Goal: Task Accomplishment & Management: Use online tool/utility

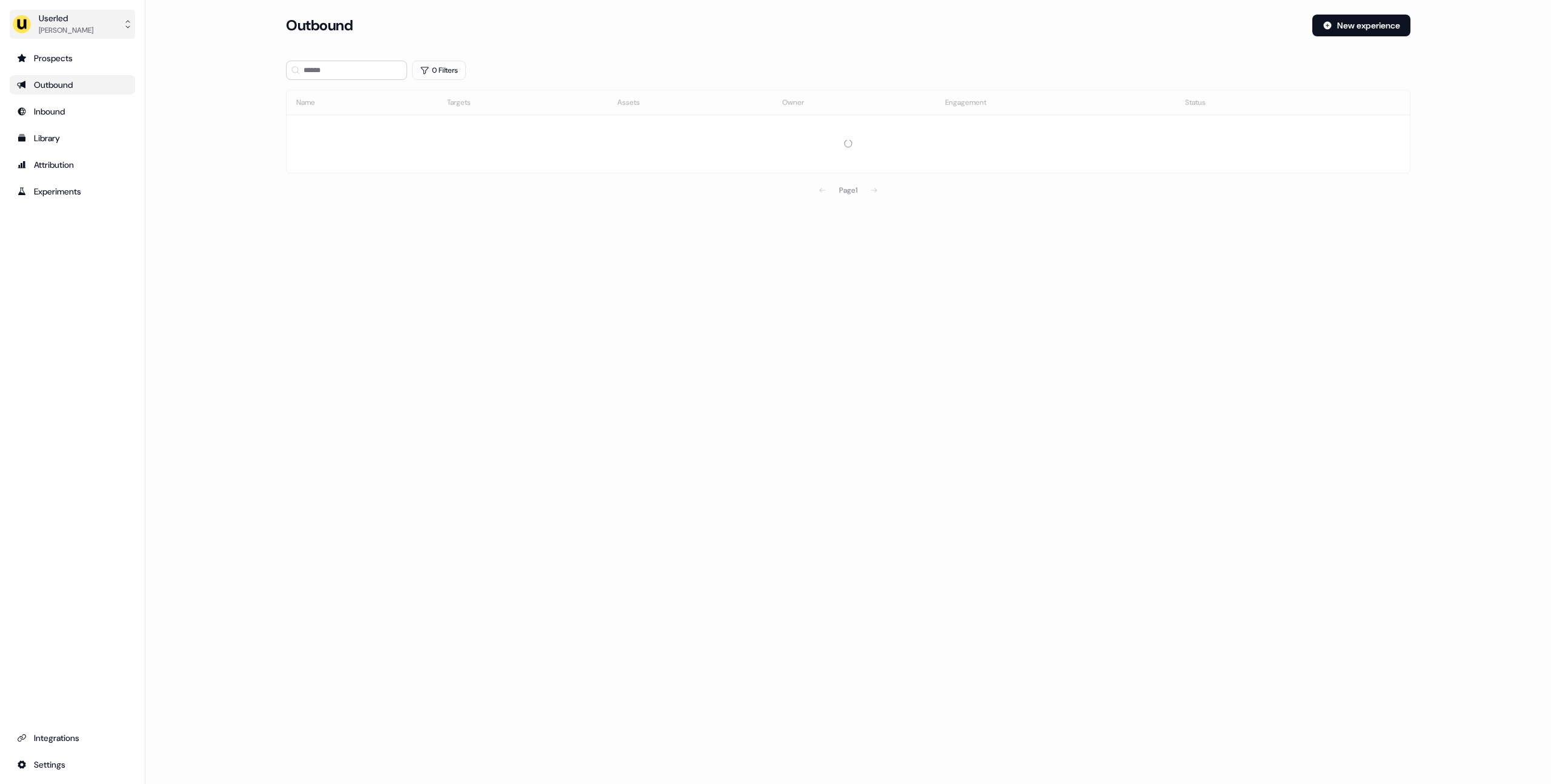
click at [85, 21] on button "Userled [PERSON_NAME]" at bounding box center [72, 24] width 125 height 29
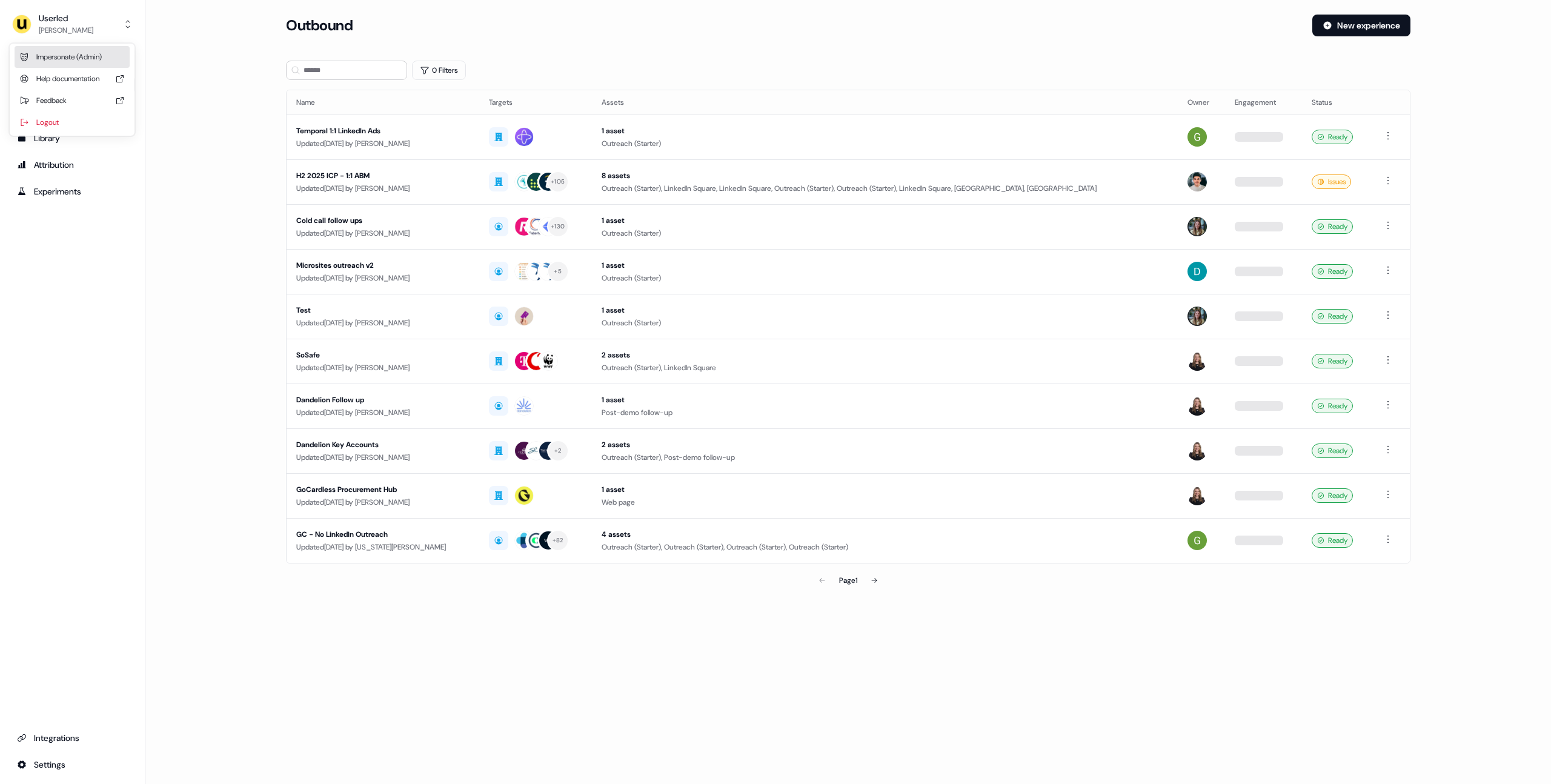
click at [85, 61] on div "Impersonate (Admin)" at bounding box center [72, 57] width 115 height 22
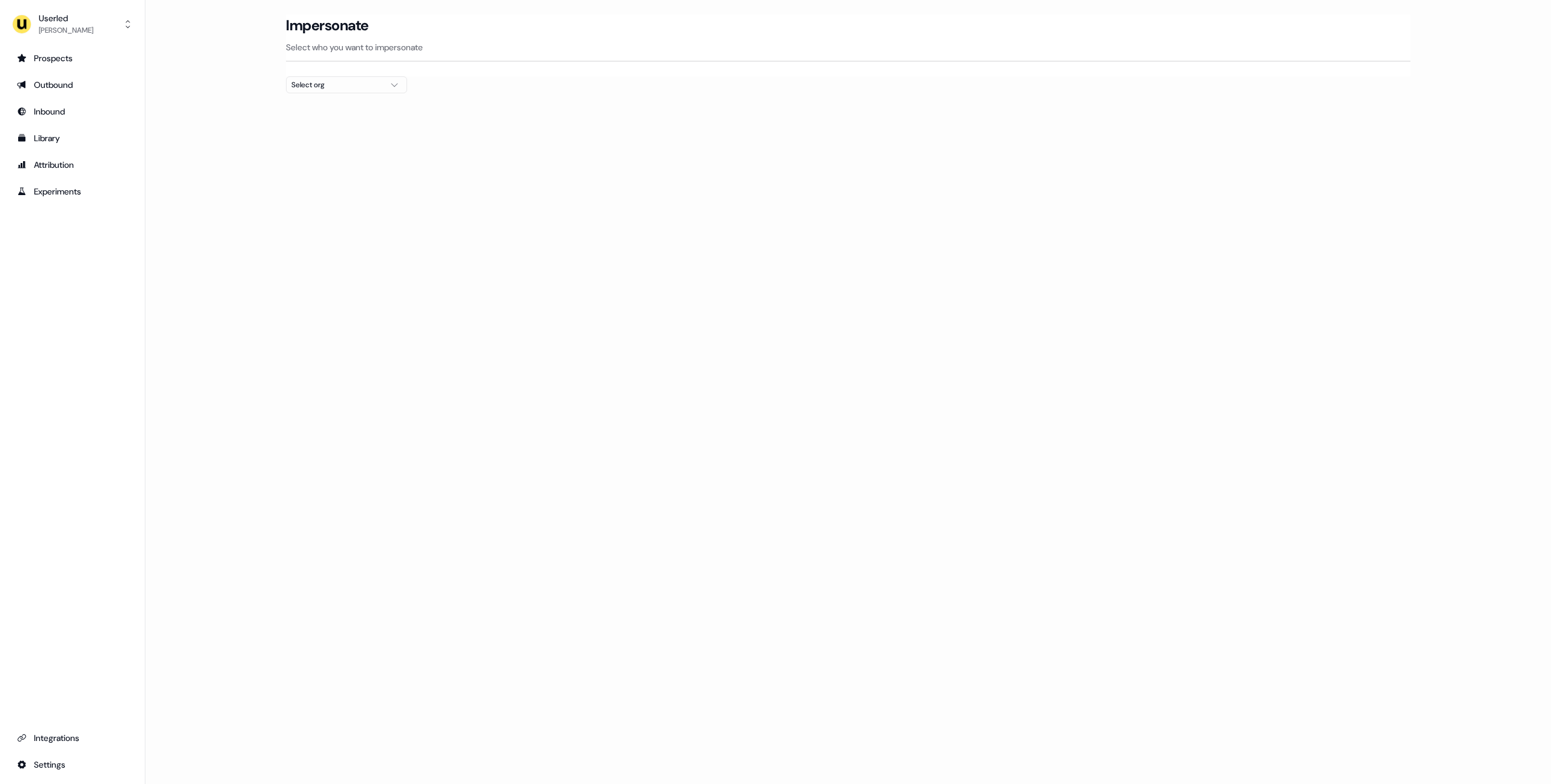
click at [310, 89] on div "Select org" at bounding box center [337, 85] width 91 height 12
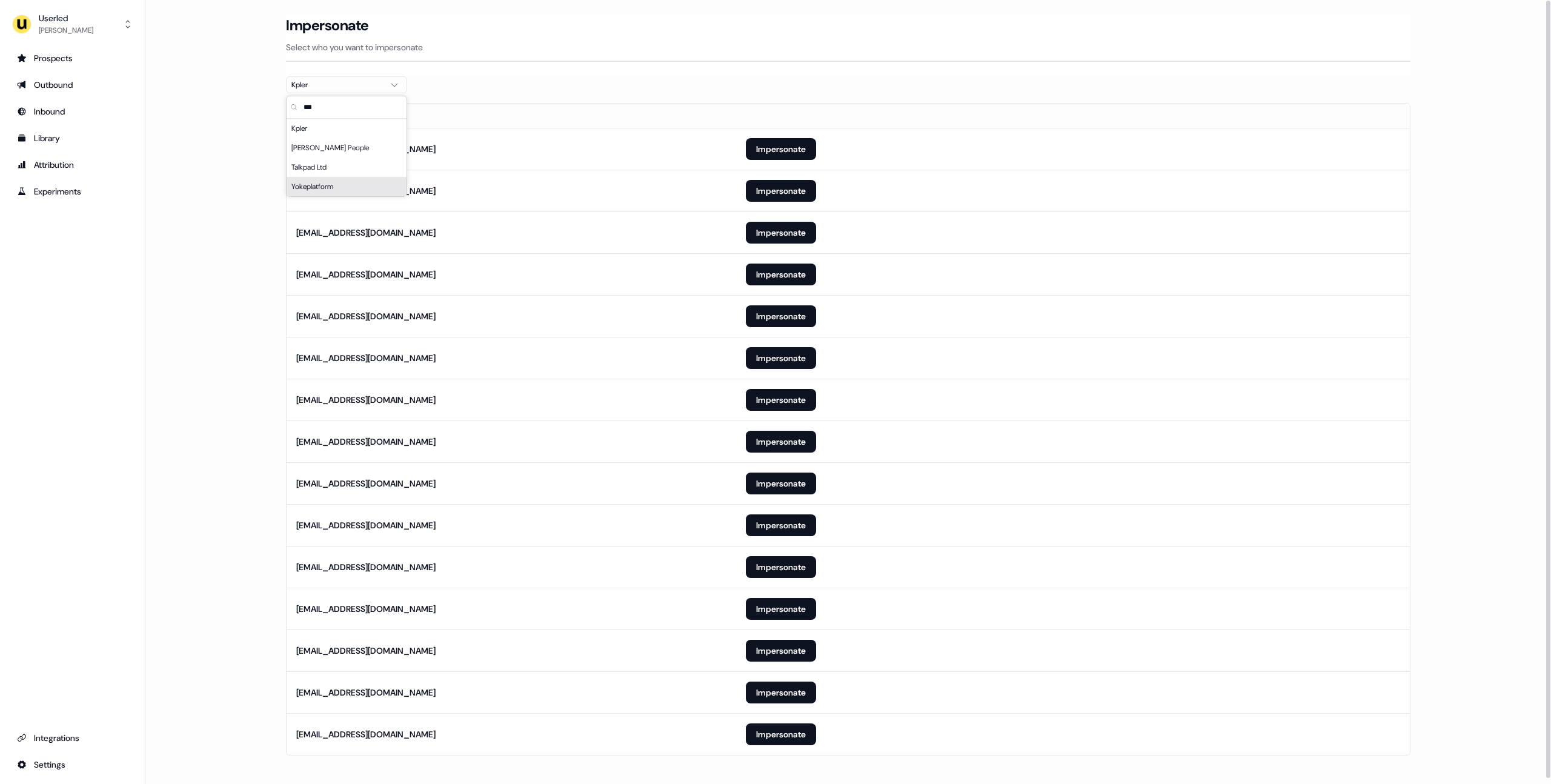
type input "***"
click at [181, 237] on main "Loading... Impersonate Select who you want to impersonate Kpler Email fpasques@…" at bounding box center [848, 402] width 1406 height 775
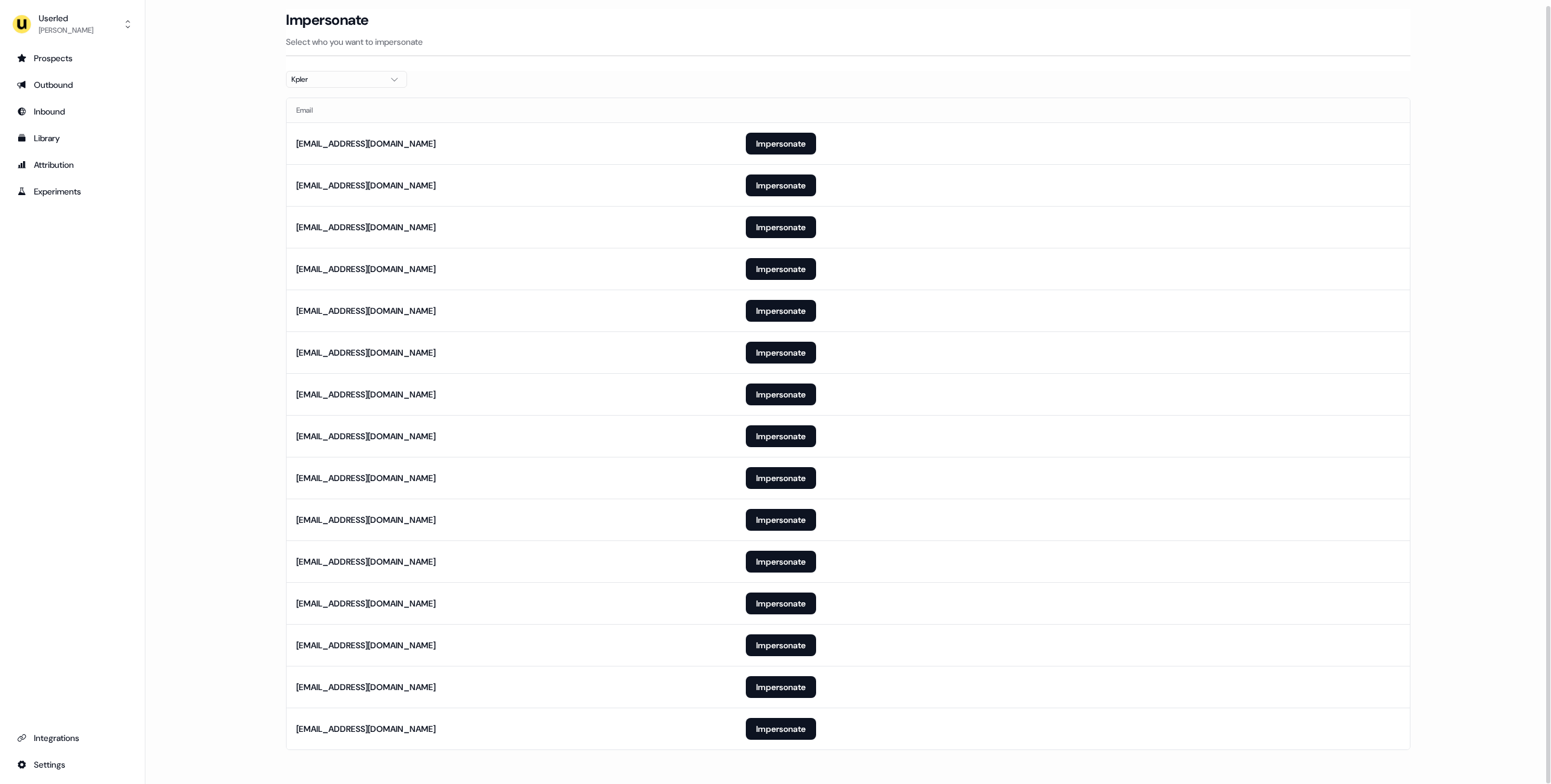
click at [663, 43] on p "Select who you want to impersonate" at bounding box center [848, 42] width 1125 height 12
click at [231, 362] on main "Loading... Impersonate Select who you want to impersonate Kpler Email fpasques@…" at bounding box center [848, 396] width 1406 height 775
click at [257, 493] on main "Loading... Impersonate Select who you want to impersonate Kpler Email fpasques@…" at bounding box center [848, 396] width 1406 height 775
click at [200, 335] on main "Loading... Impersonate Select who you want to impersonate Kpler Email fpasques@…" at bounding box center [848, 396] width 1406 height 775
click at [78, 14] on div "Userled" at bounding box center [65, 19] width 54 height 12
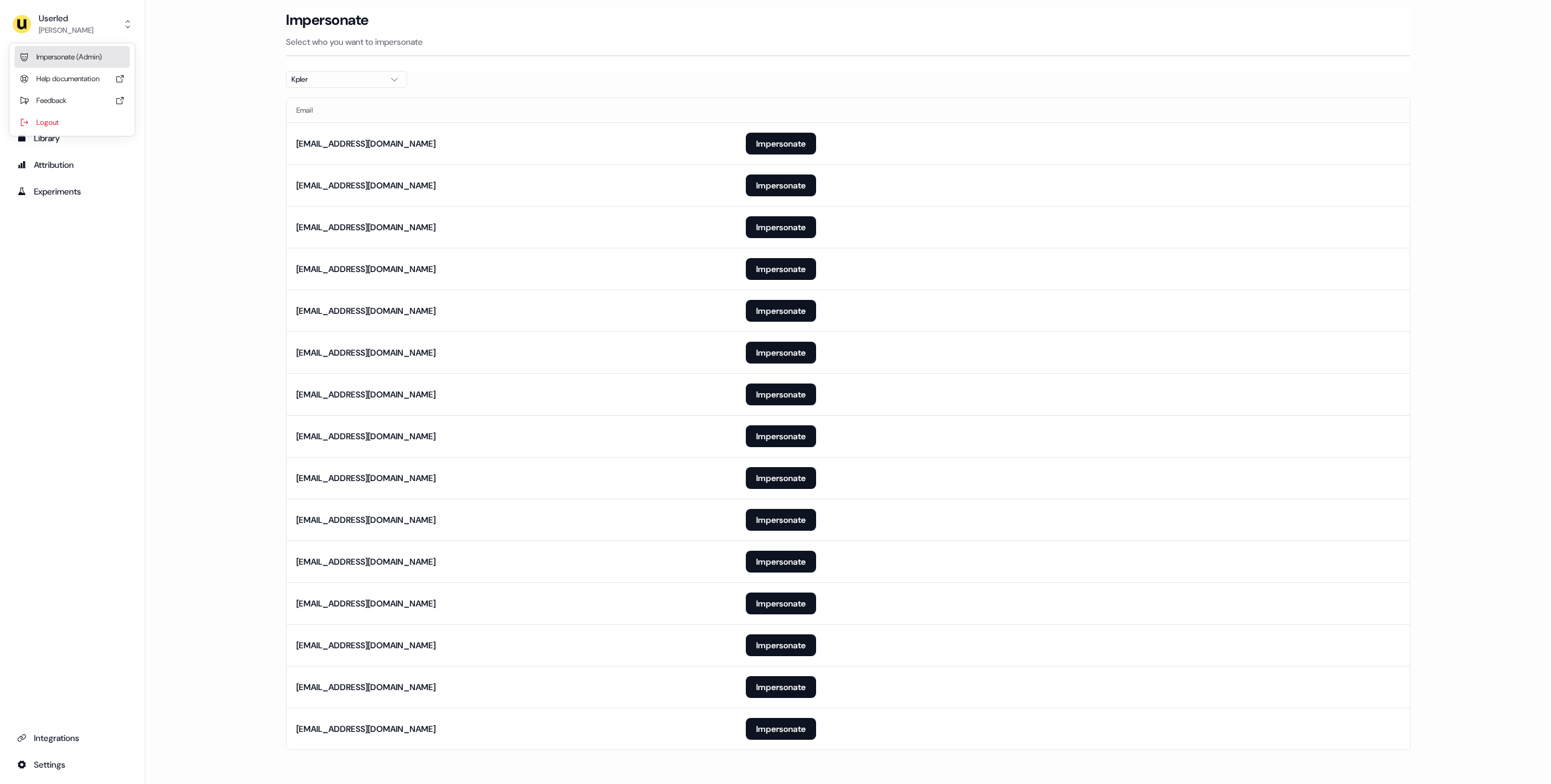
click at [83, 53] on div "Impersonate (Admin)" at bounding box center [72, 57] width 115 height 22
click at [265, 177] on main "Loading... Impersonate Select who you want to impersonate Kpler Email fpasques@…" at bounding box center [848, 396] width 1406 height 775
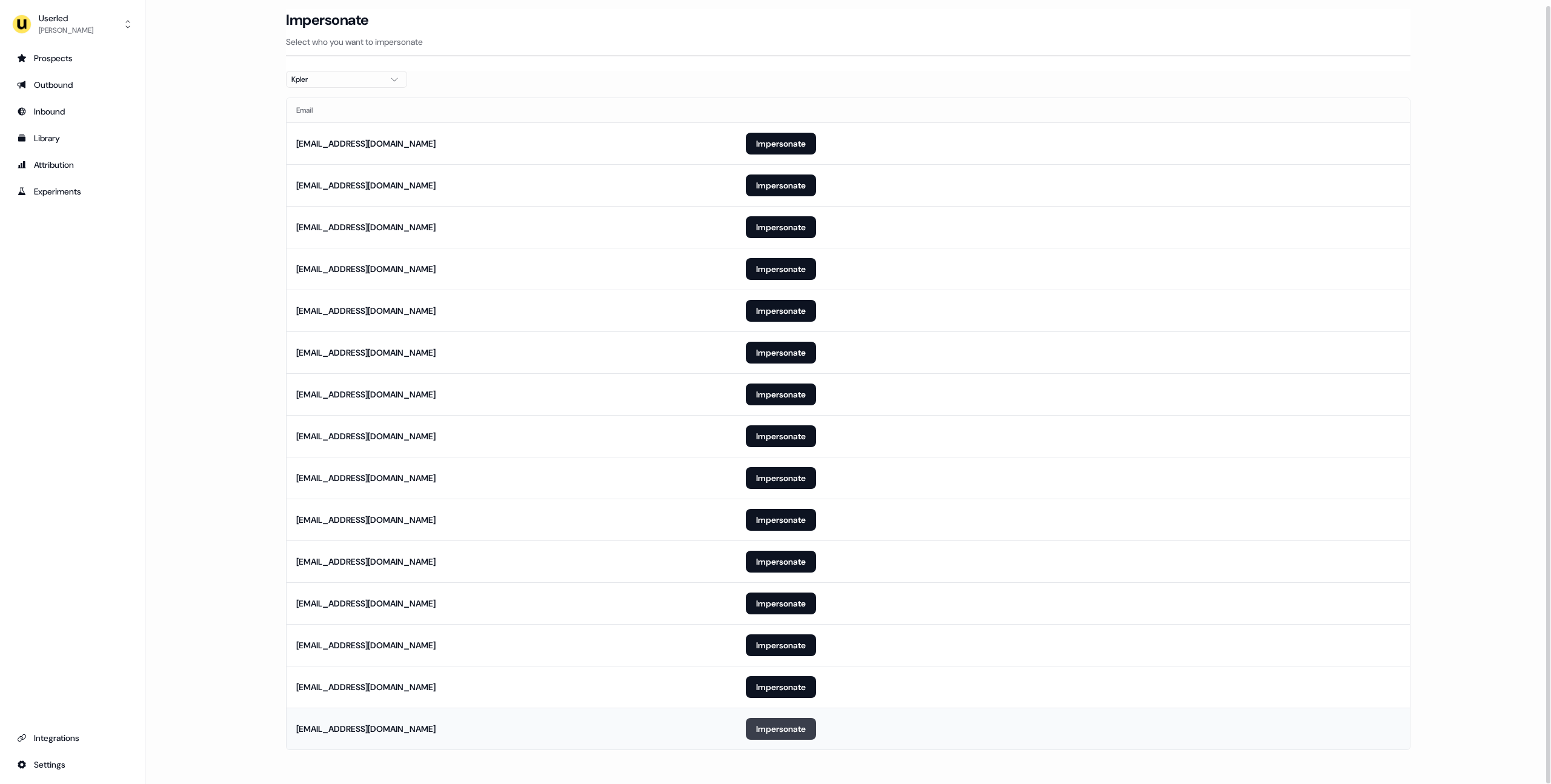
click at [761, 728] on button "Impersonate" at bounding box center [781, 729] width 70 height 22
